Goal: Information Seeking & Learning: Learn about a topic

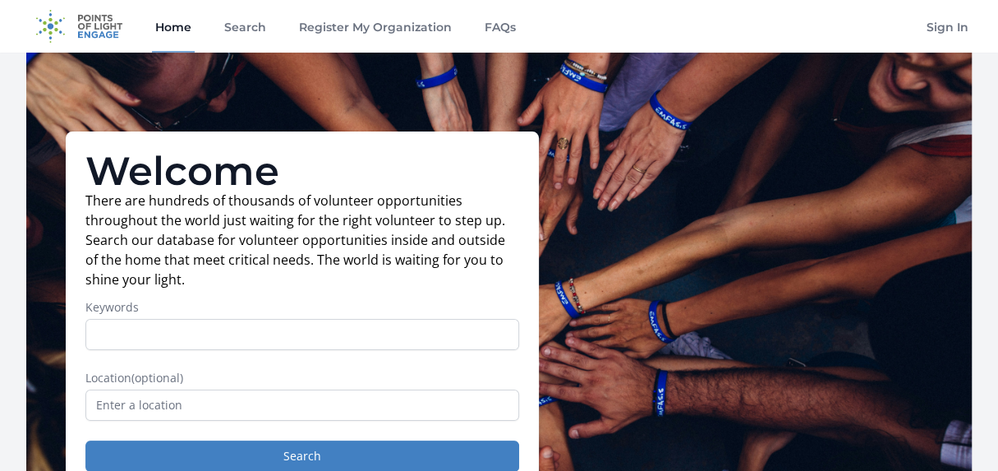
scroll to position [81, 0]
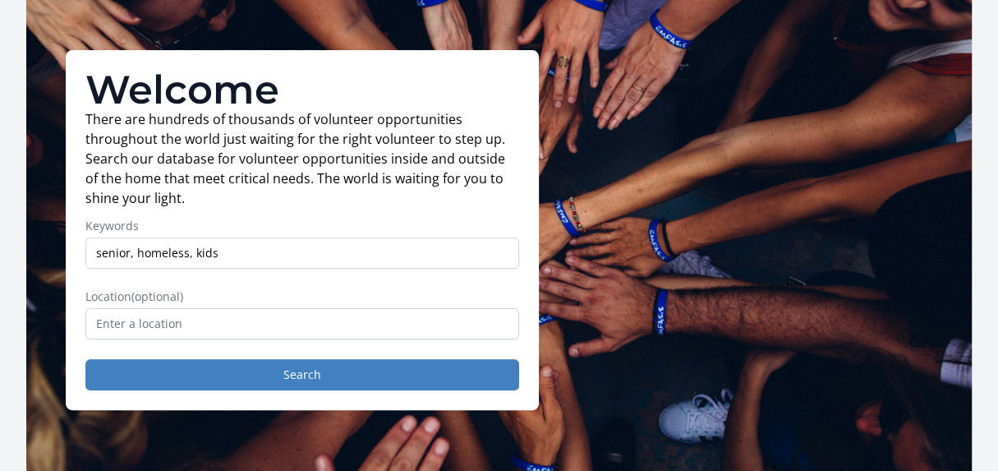
type input "senior, homeless, kids"
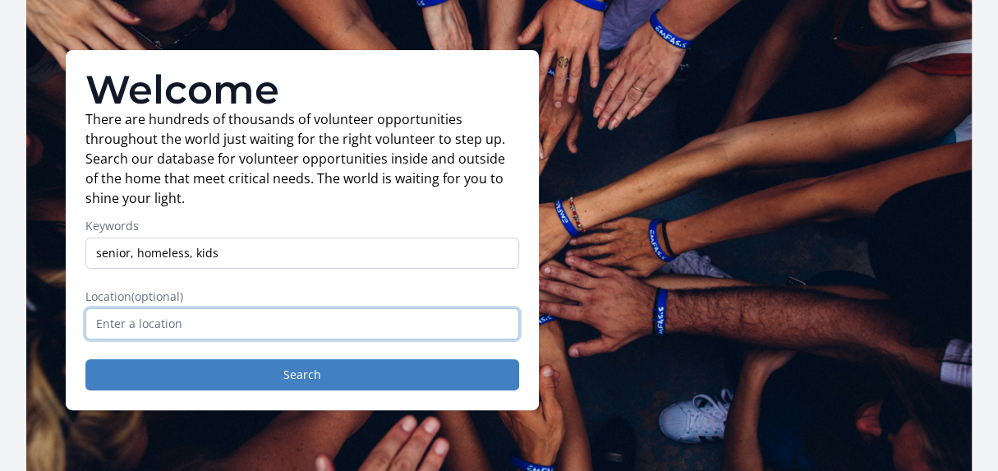
click at [122, 323] on input "text" at bounding box center [302, 323] width 434 height 31
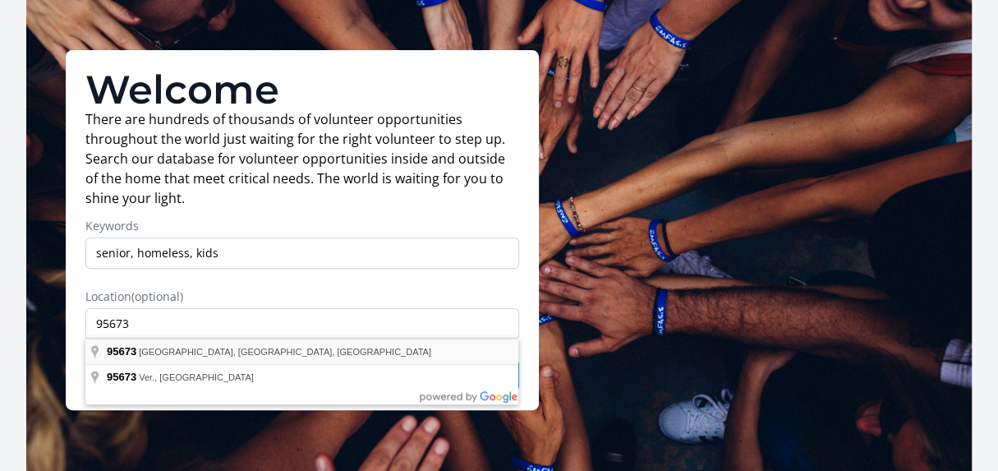
type input "[GEOGRAPHIC_DATA], [GEOGRAPHIC_DATA]"
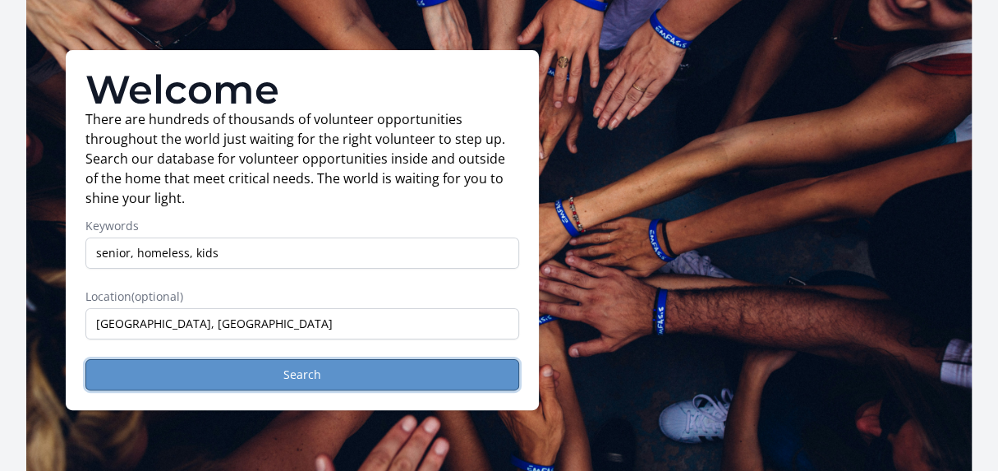
click at [298, 372] on button "Search" at bounding box center [302, 374] width 434 height 31
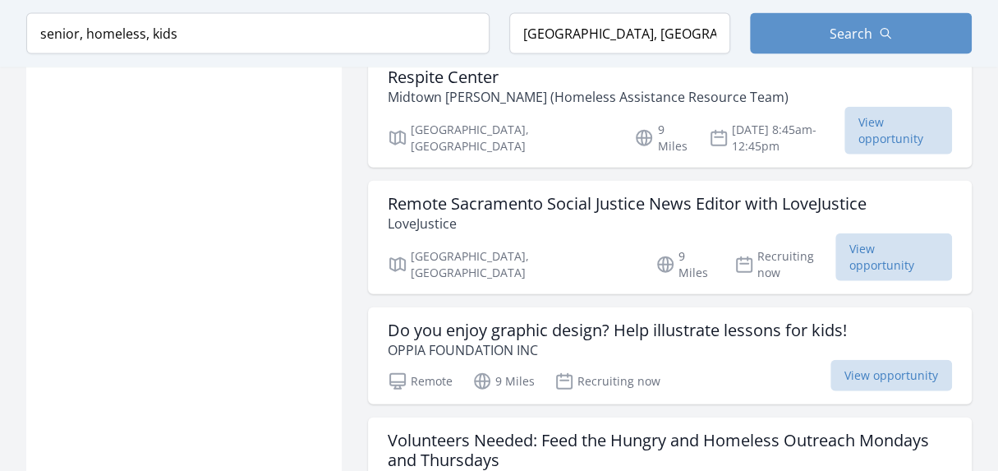
scroll to position [2136, 0]
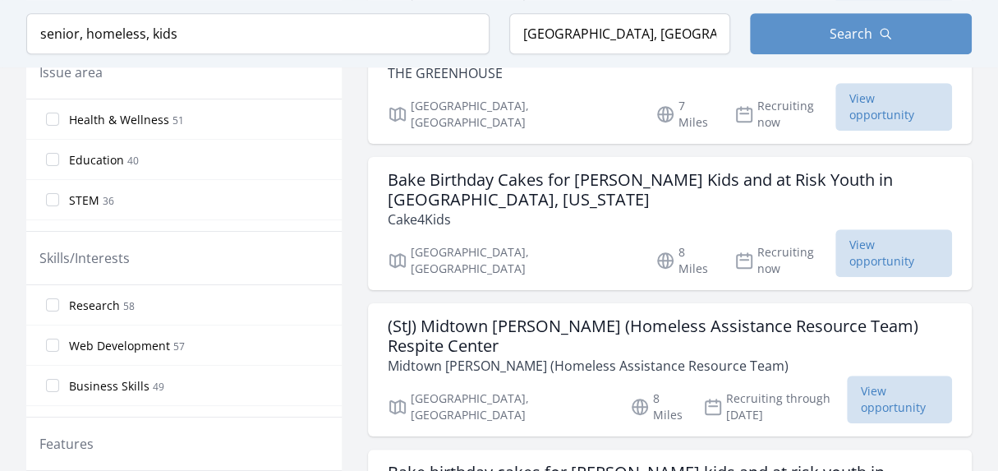
scroll to position [410, 0]
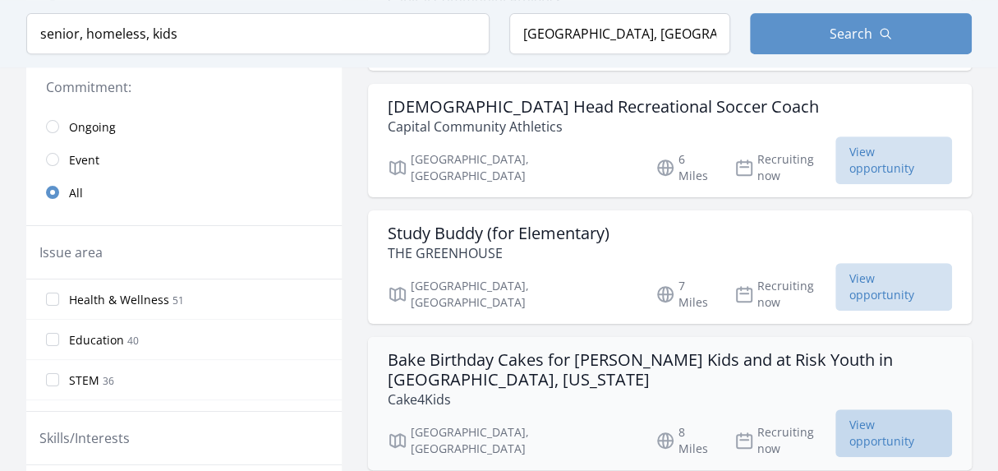
click at [870, 409] on span "View opportunity" at bounding box center [893, 433] width 117 height 48
click at [90, 373] on span "STEM" at bounding box center [84, 380] width 30 height 16
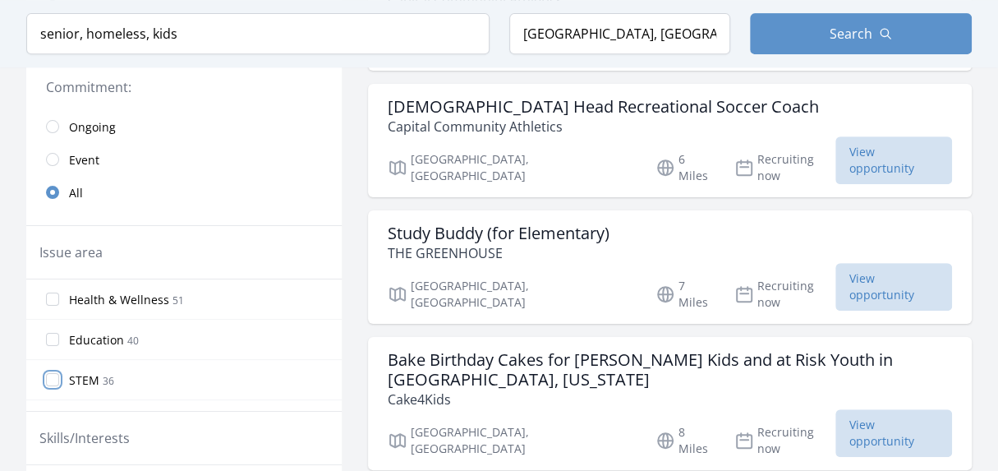
click at [59, 373] on input "STEM 36" at bounding box center [52, 379] width 13 height 13
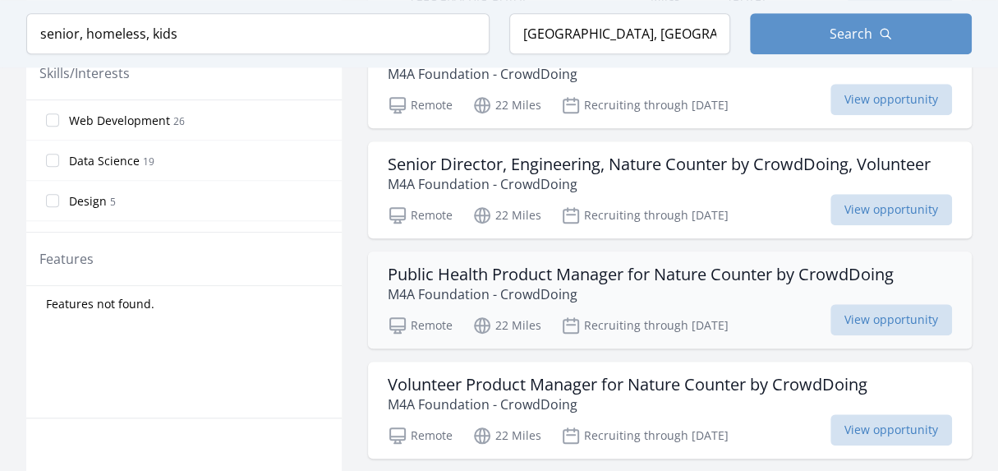
scroll to position [739, 0]
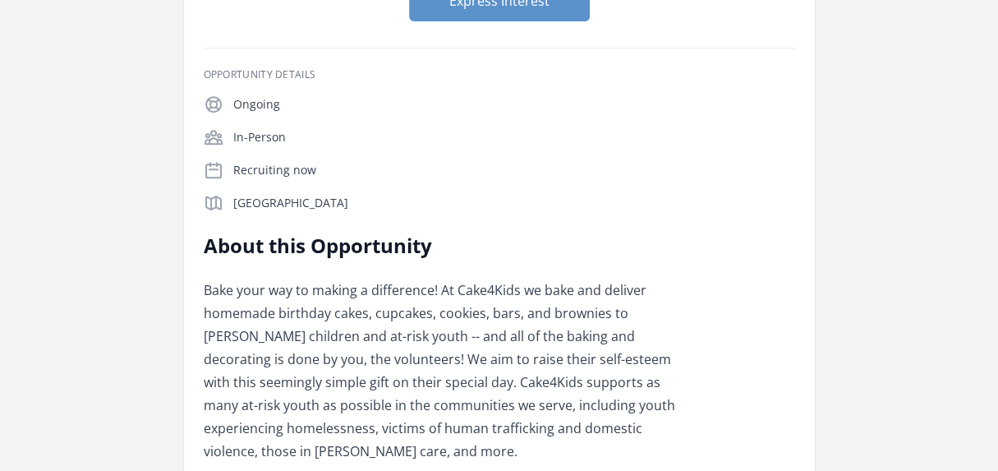
scroll to position [410, 0]
